Goal: Navigation & Orientation: Find specific page/section

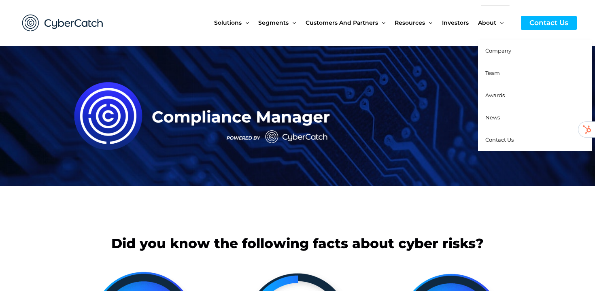
click at [503, 71] on link "Team" at bounding box center [535, 73] width 114 height 22
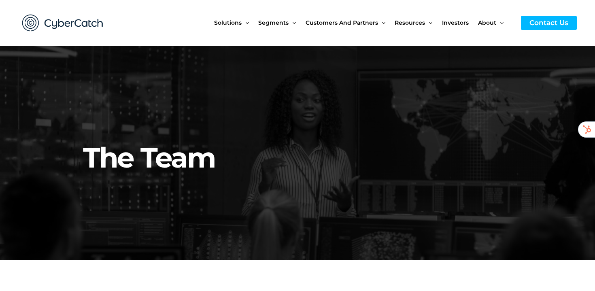
click at [70, 21] on img at bounding box center [62, 23] width 97 height 34
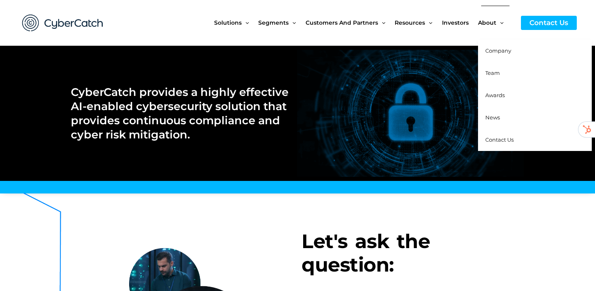
click at [503, 55] on link "Company" at bounding box center [535, 51] width 114 height 22
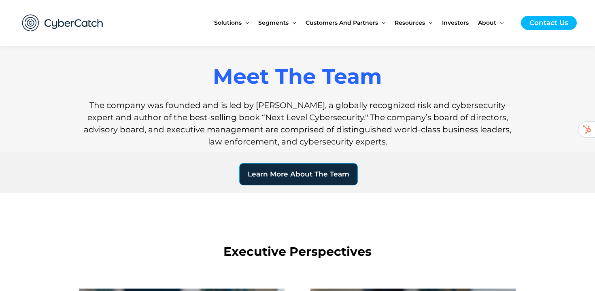
scroll to position [482, 0]
